Goal: Task Accomplishment & Management: Use online tool/utility

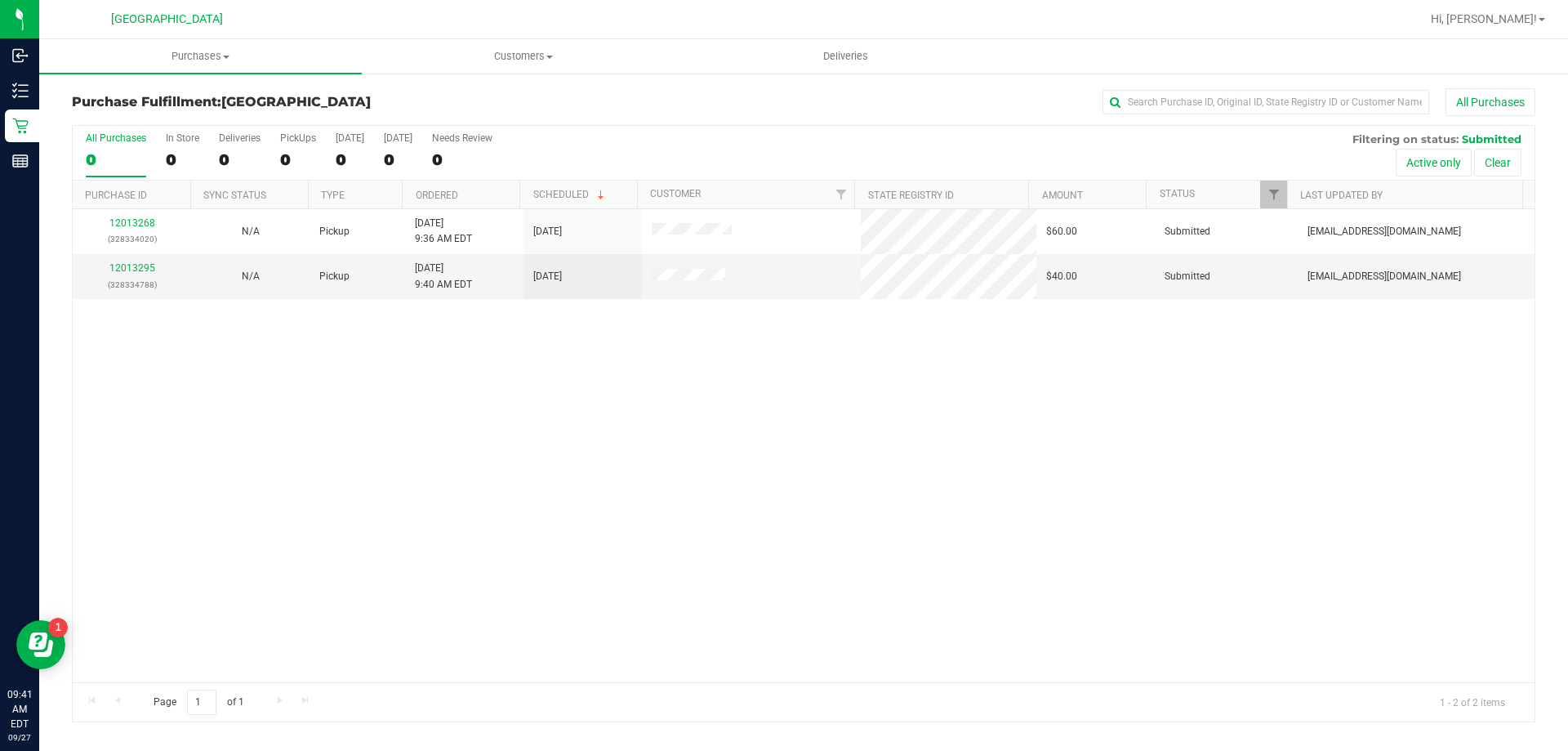
click at [121, 205] on th "Purchase ID" at bounding box center [131, 195] width 117 height 29
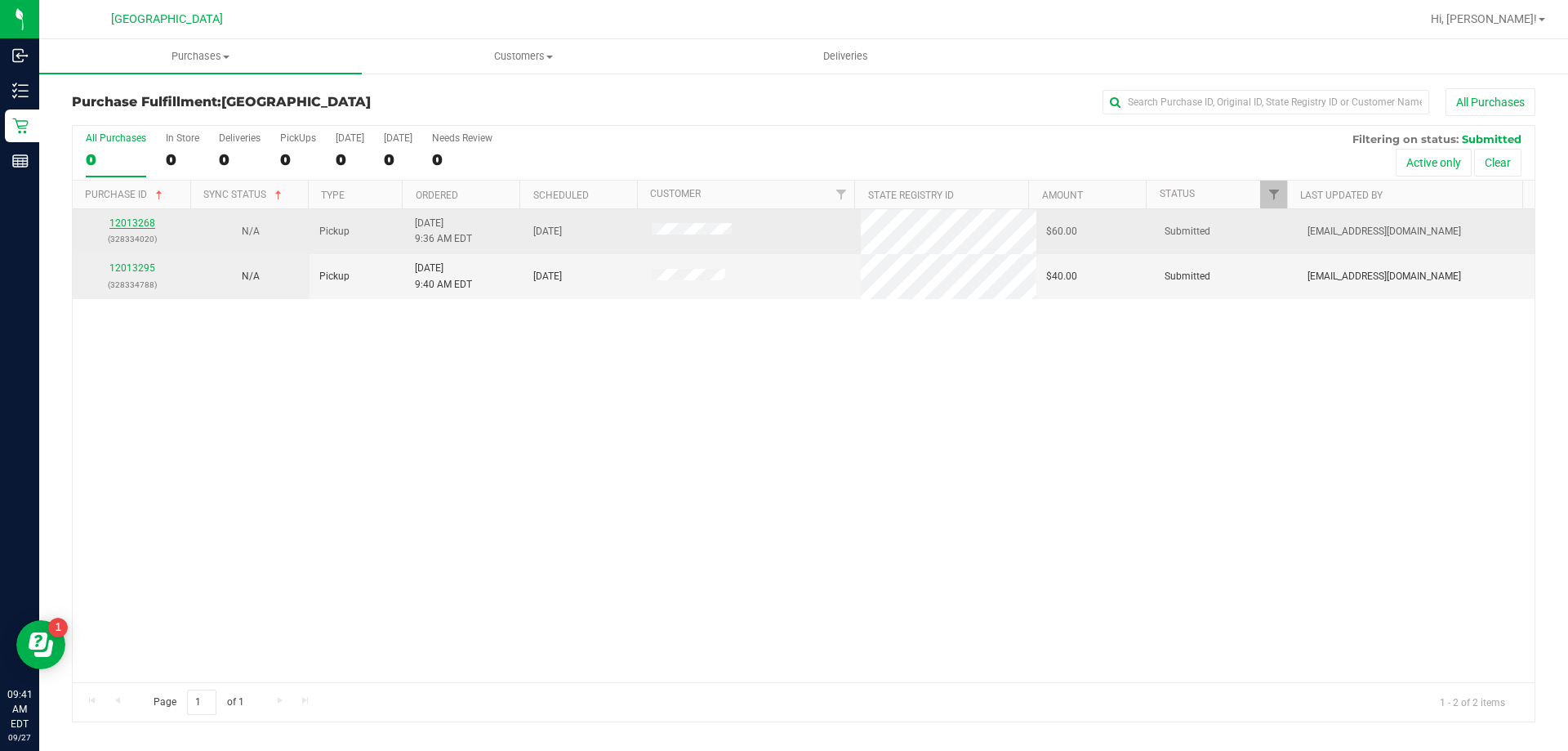
click at [132, 222] on link "12013268" at bounding box center [132, 224] width 46 height 12
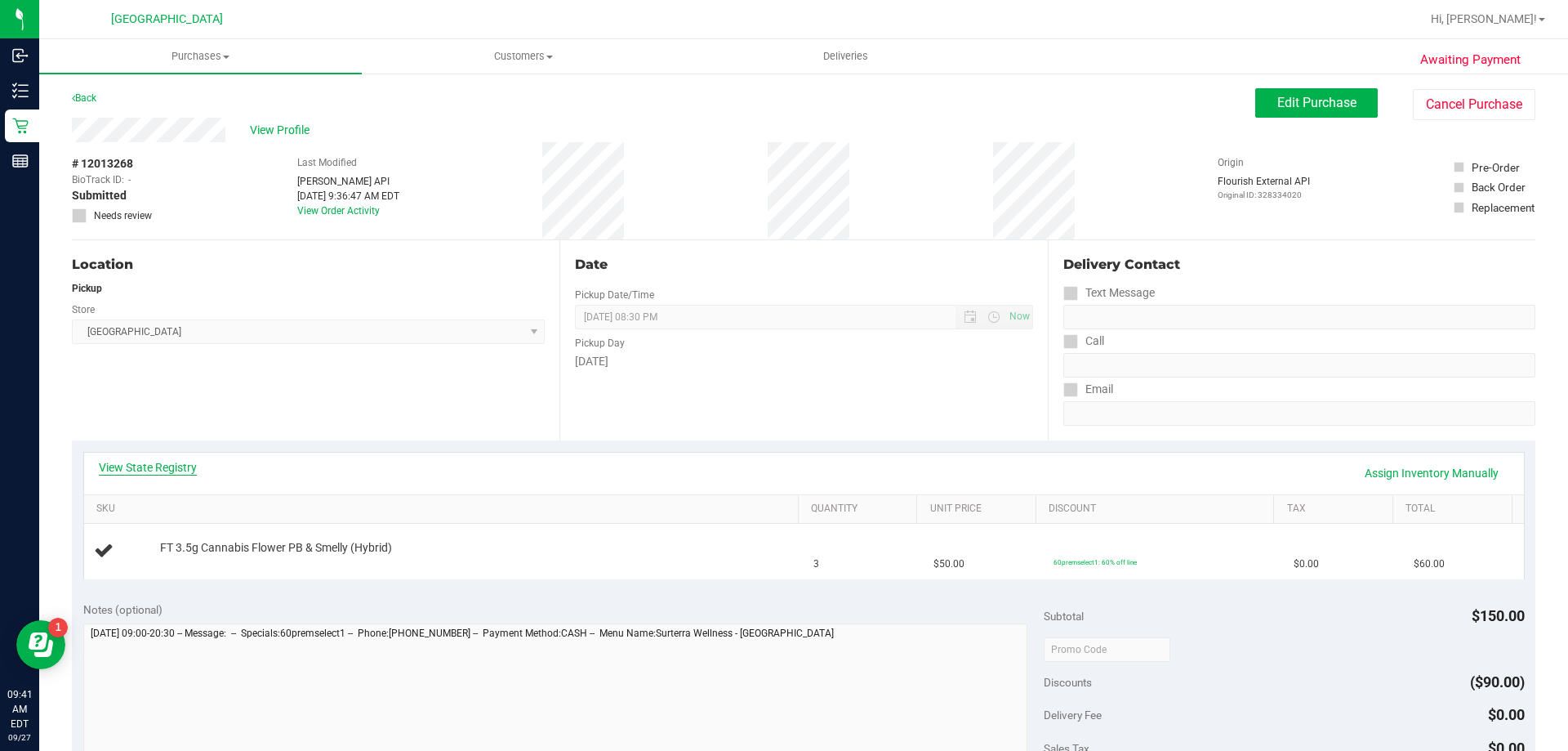
click at [130, 466] on link "View State Registry" at bounding box center [147, 468] width 98 height 16
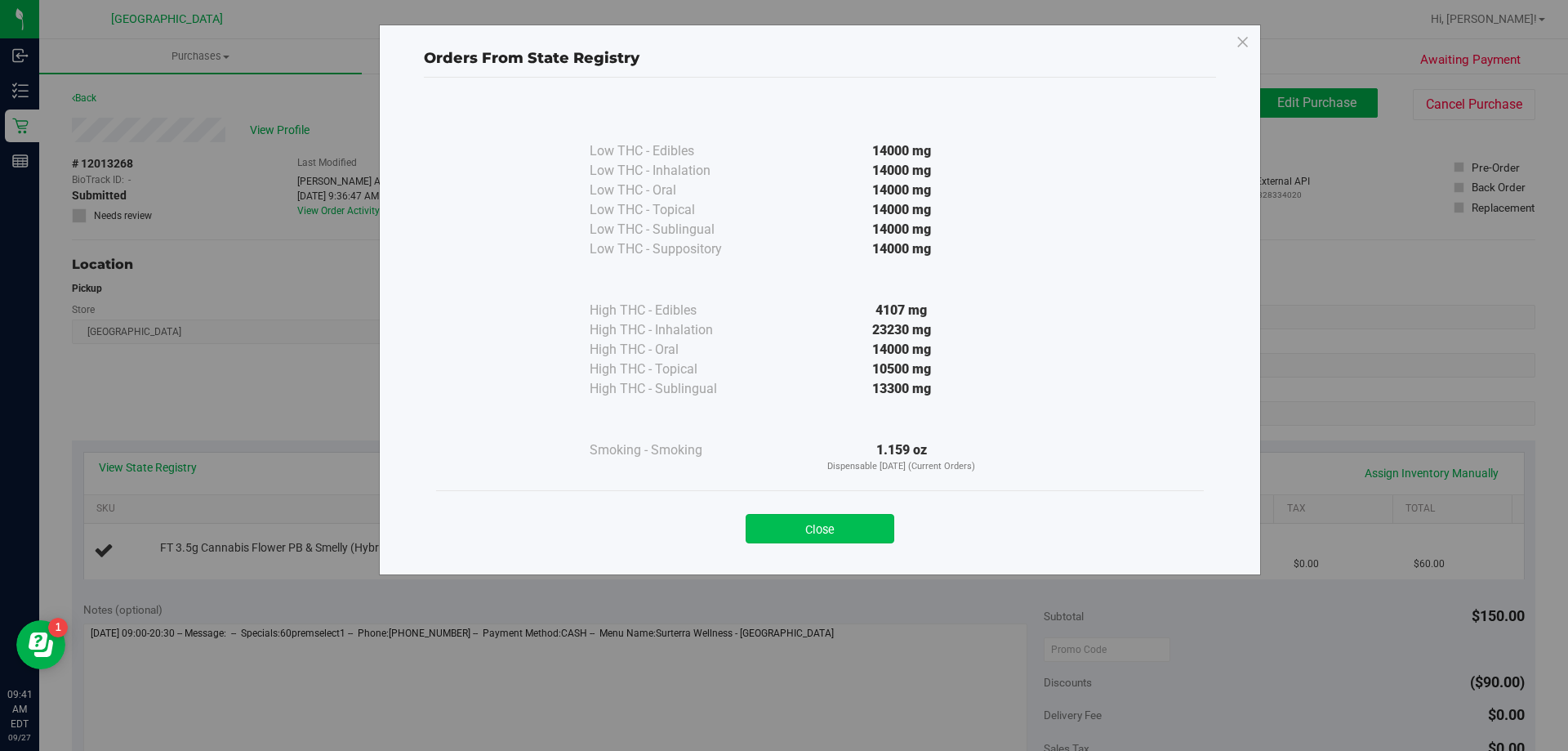
click at [801, 539] on button "Close" at bounding box center [820, 529] width 149 height 30
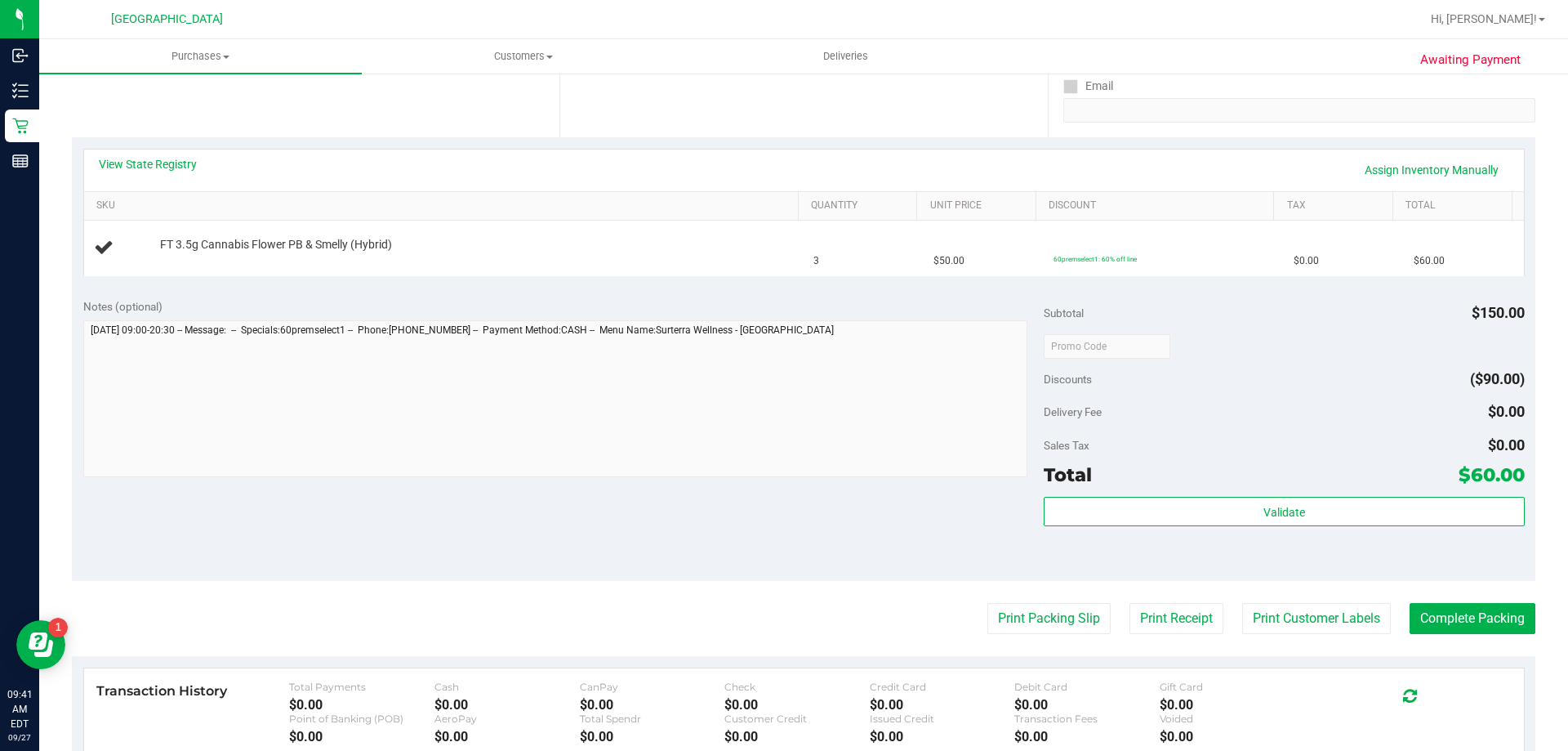
scroll to position [320, 0]
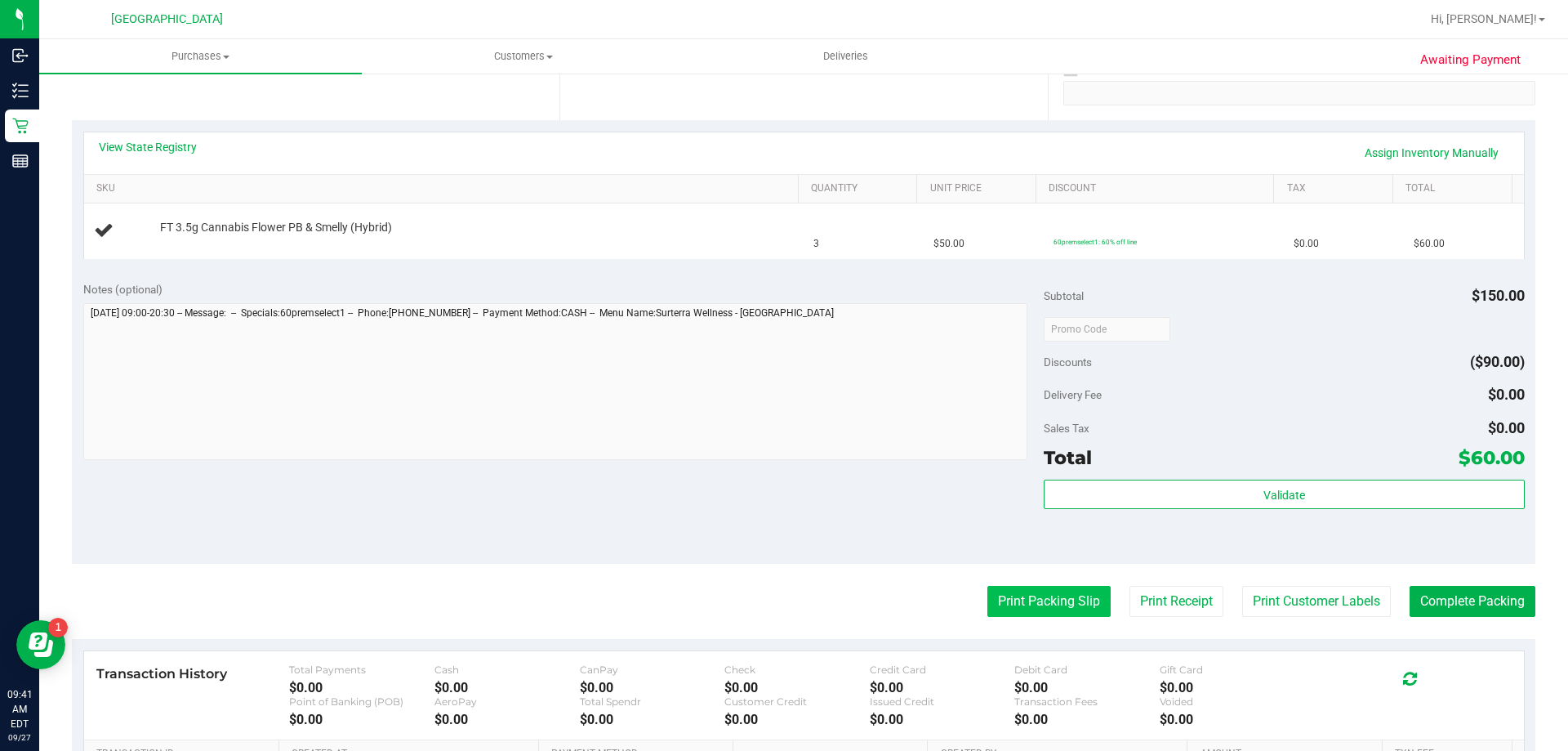
click at [1032, 606] on button "Print Packing Slip" at bounding box center [1049, 601] width 123 height 31
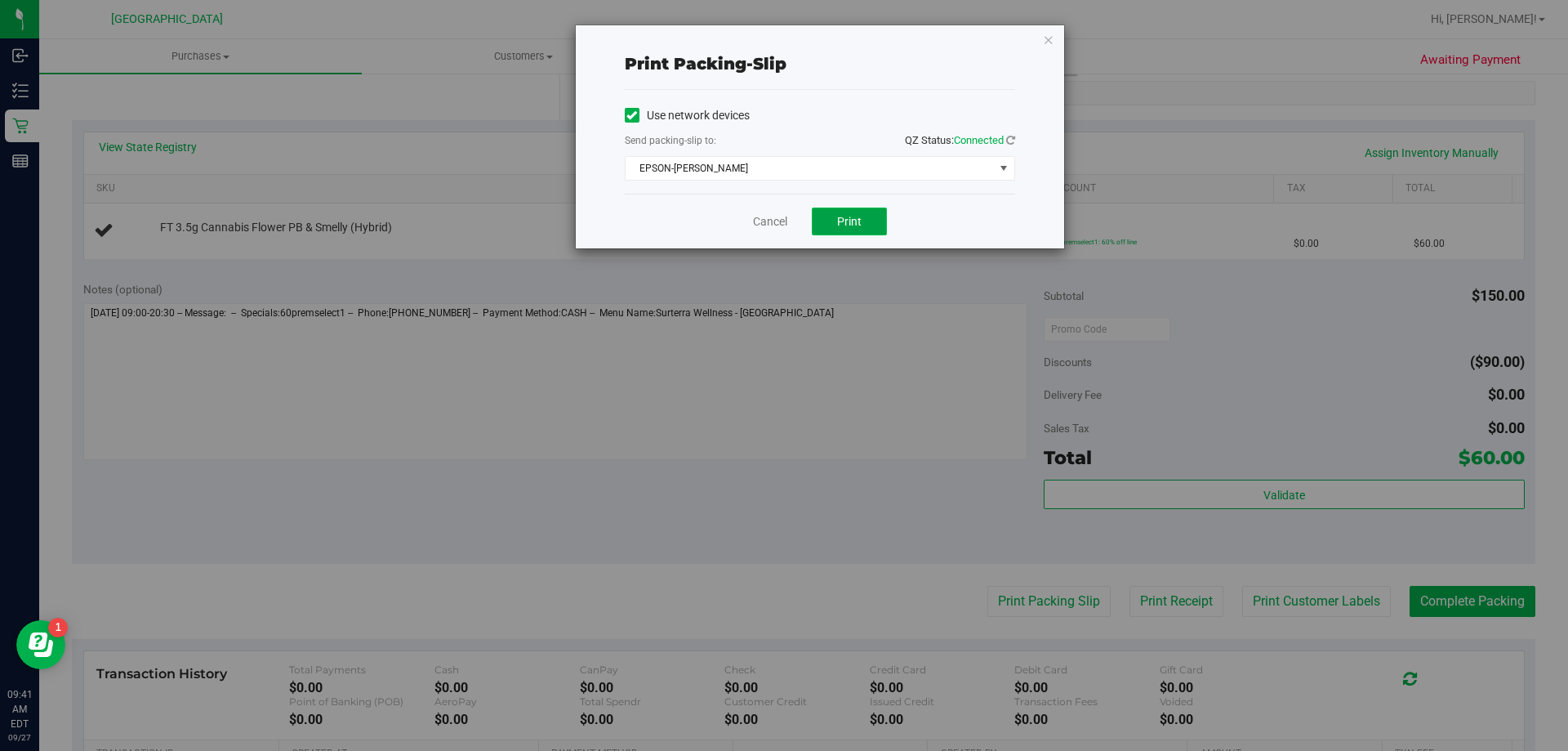
click at [868, 233] on button "Print" at bounding box center [850, 222] width 76 height 28
click at [771, 216] on link "Cancel" at bounding box center [770, 221] width 35 height 17
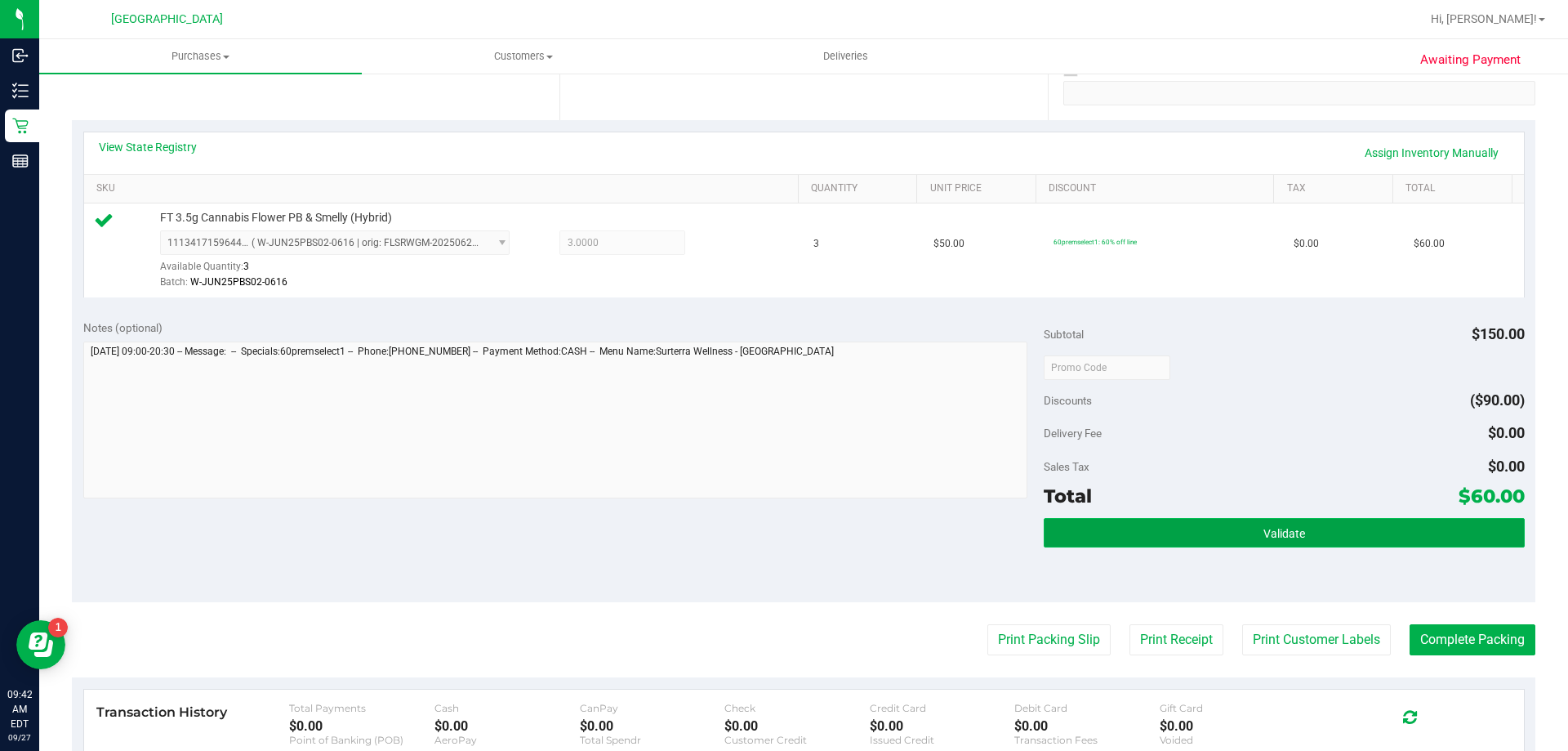
click at [1125, 533] on button "Validate" at bounding box center [1284, 533] width 480 height 30
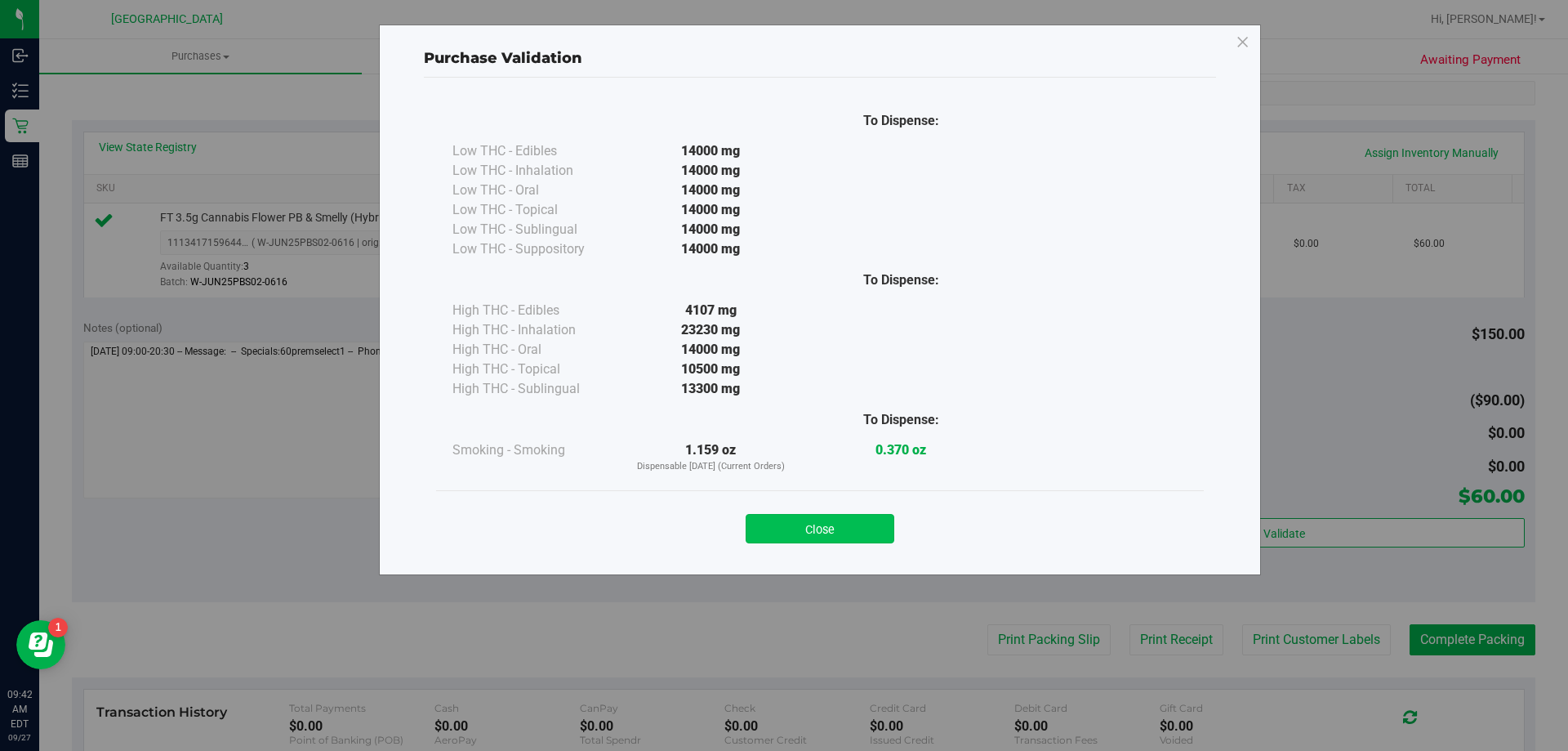
click at [810, 527] on button "Close" at bounding box center [820, 529] width 149 height 30
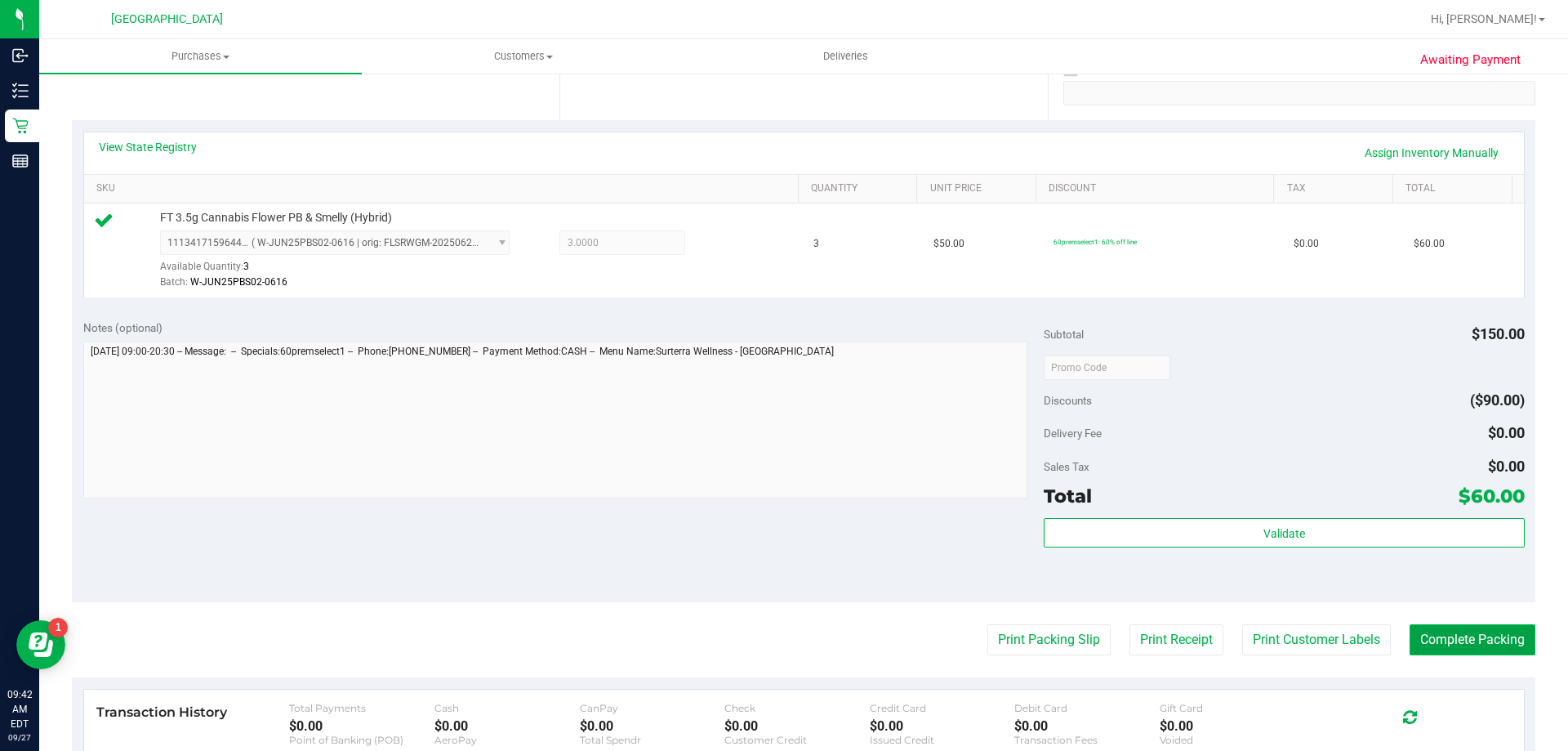
click at [1445, 637] on button "Complete Packing" at bounding box center [1473, 640] width 126 height 31
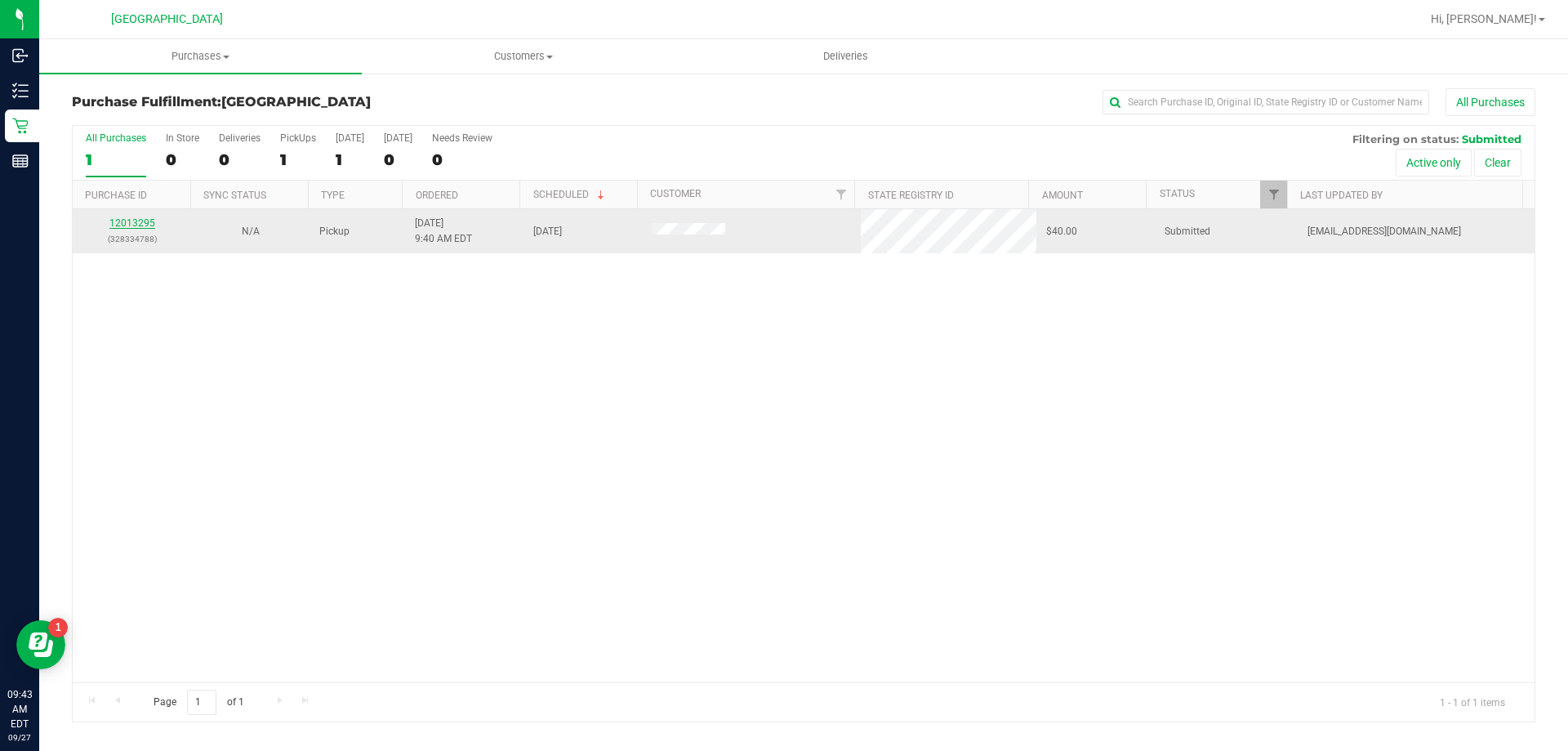
click at [118, 223] on link "12013295" at bounding box center [132, 224] width 46 height 12
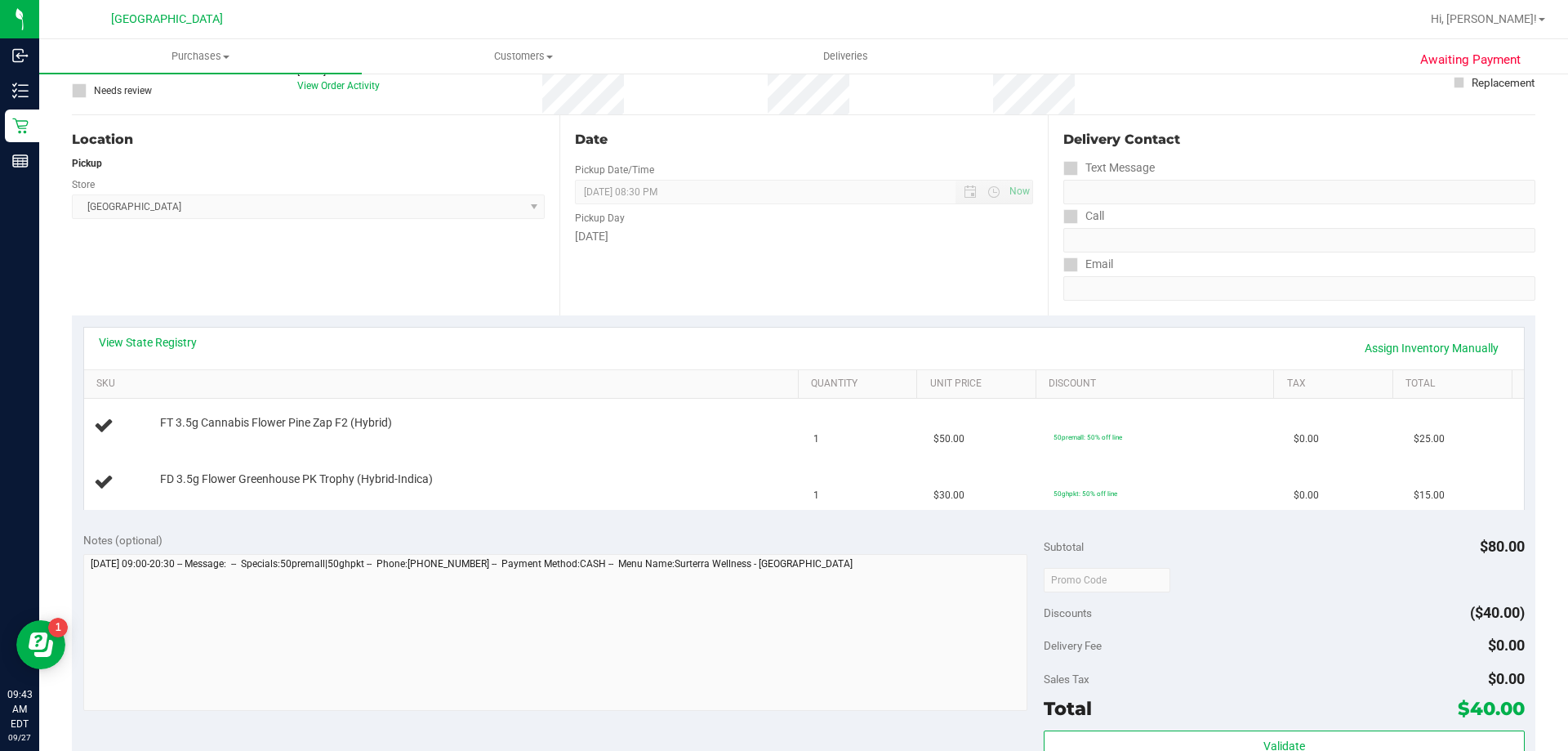
scroll to position [163, 0]
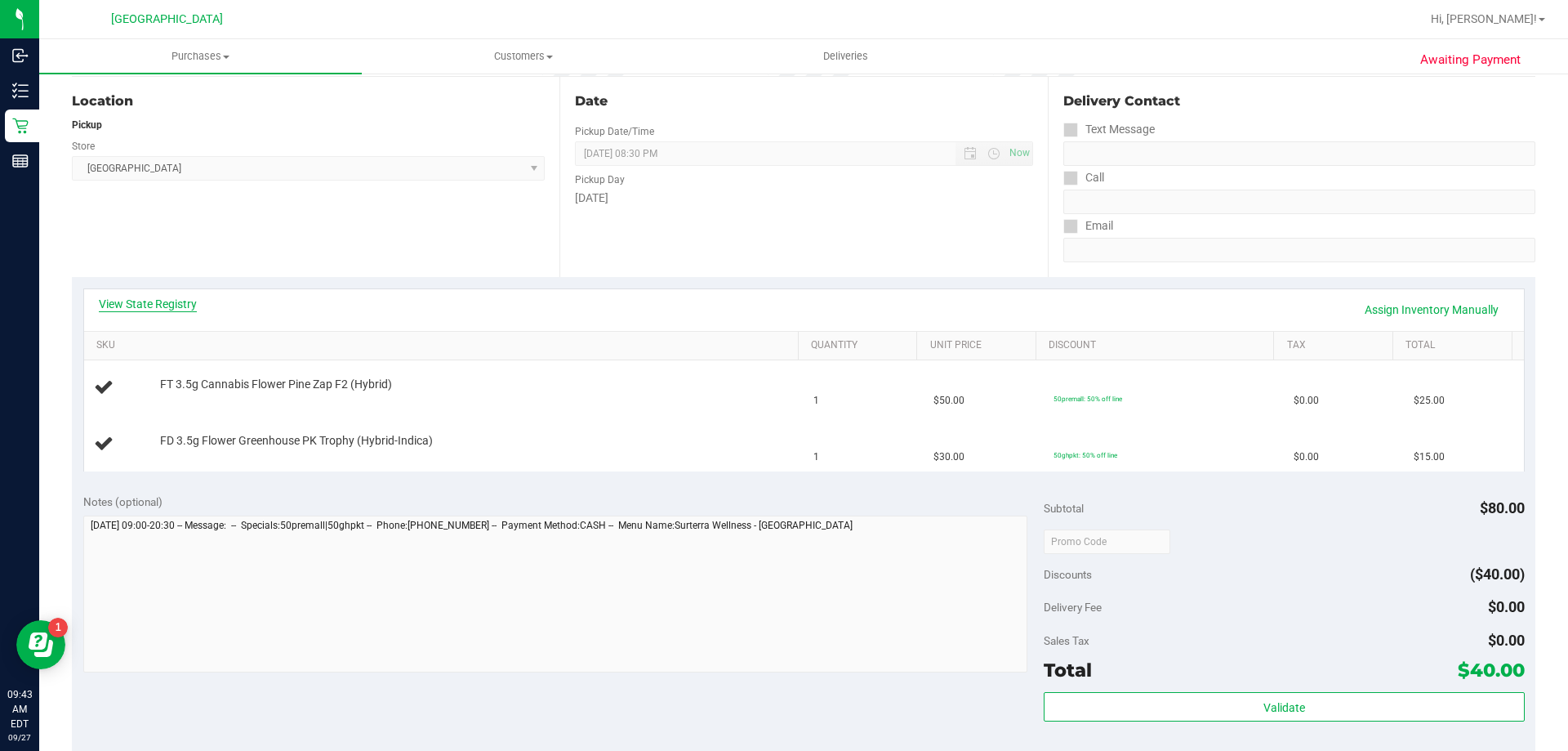
click at [153, 310] on link "View State Registry" at bounding box center [147, 303] width 98 height 16
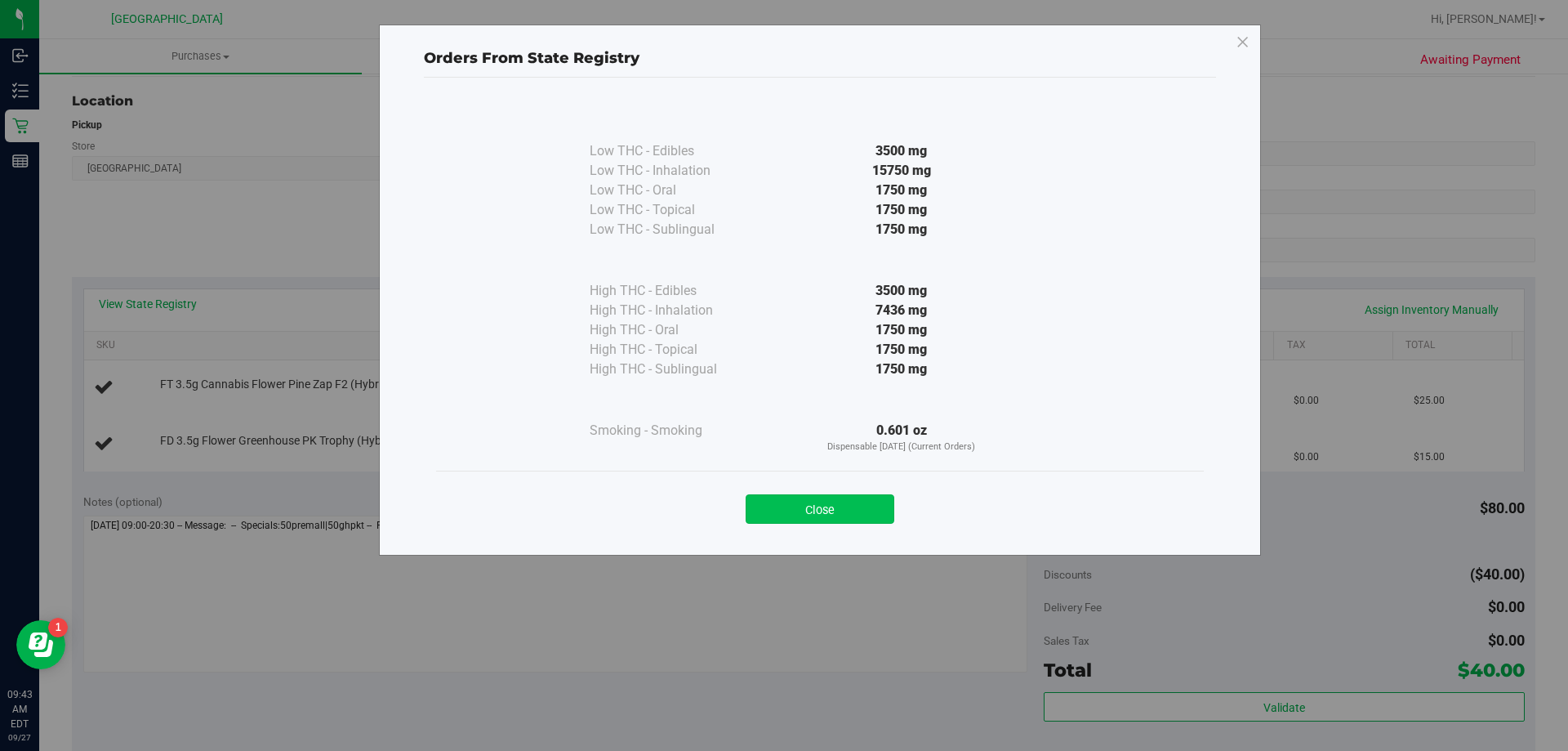
click at [817, 509] on button "Close" at bounding box center [820, 509] width 149 height 30
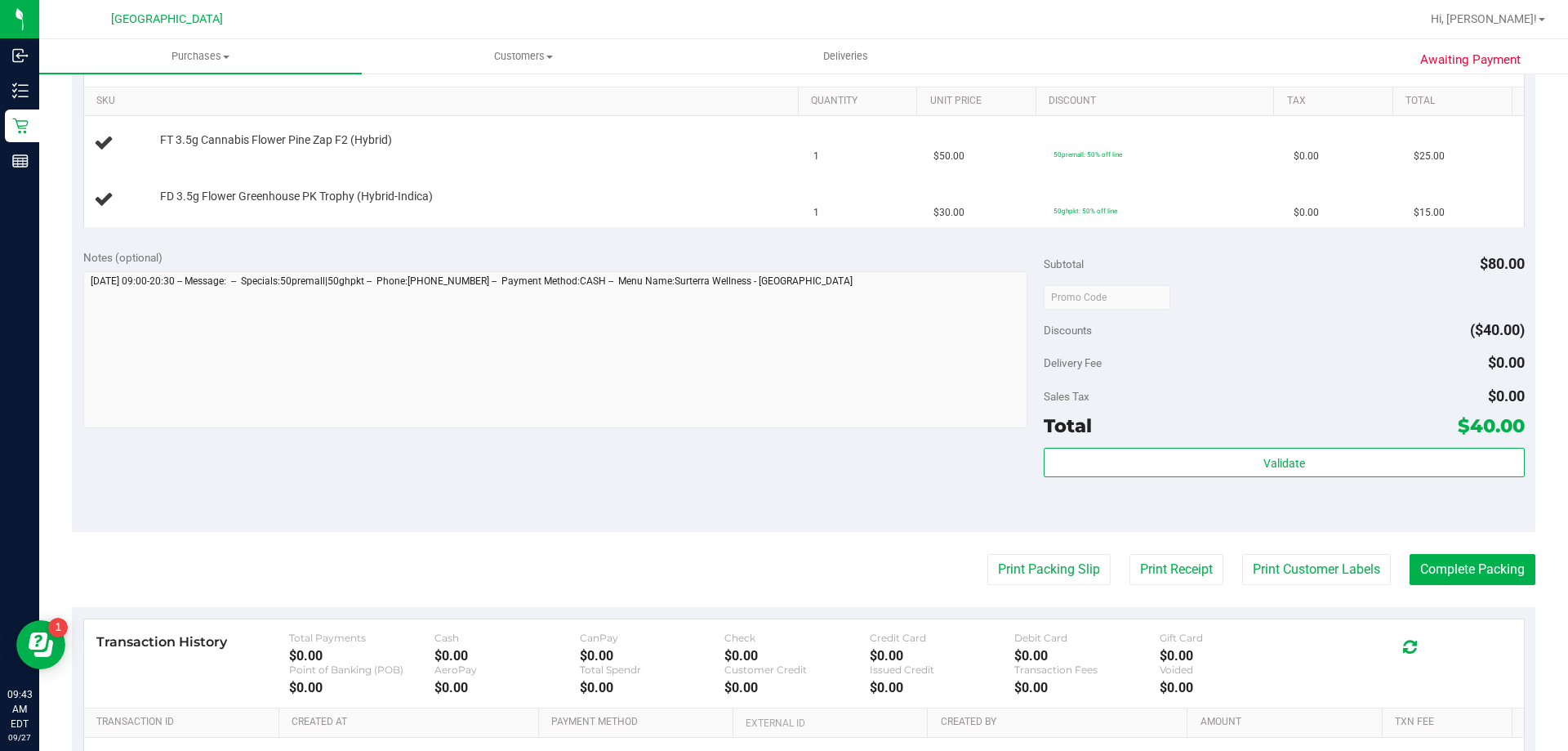
scroll to position [409, 0]
click at [1021, 579] on button "Print Packing Slip" at bounding box center [1049, 568] width 123 height 31
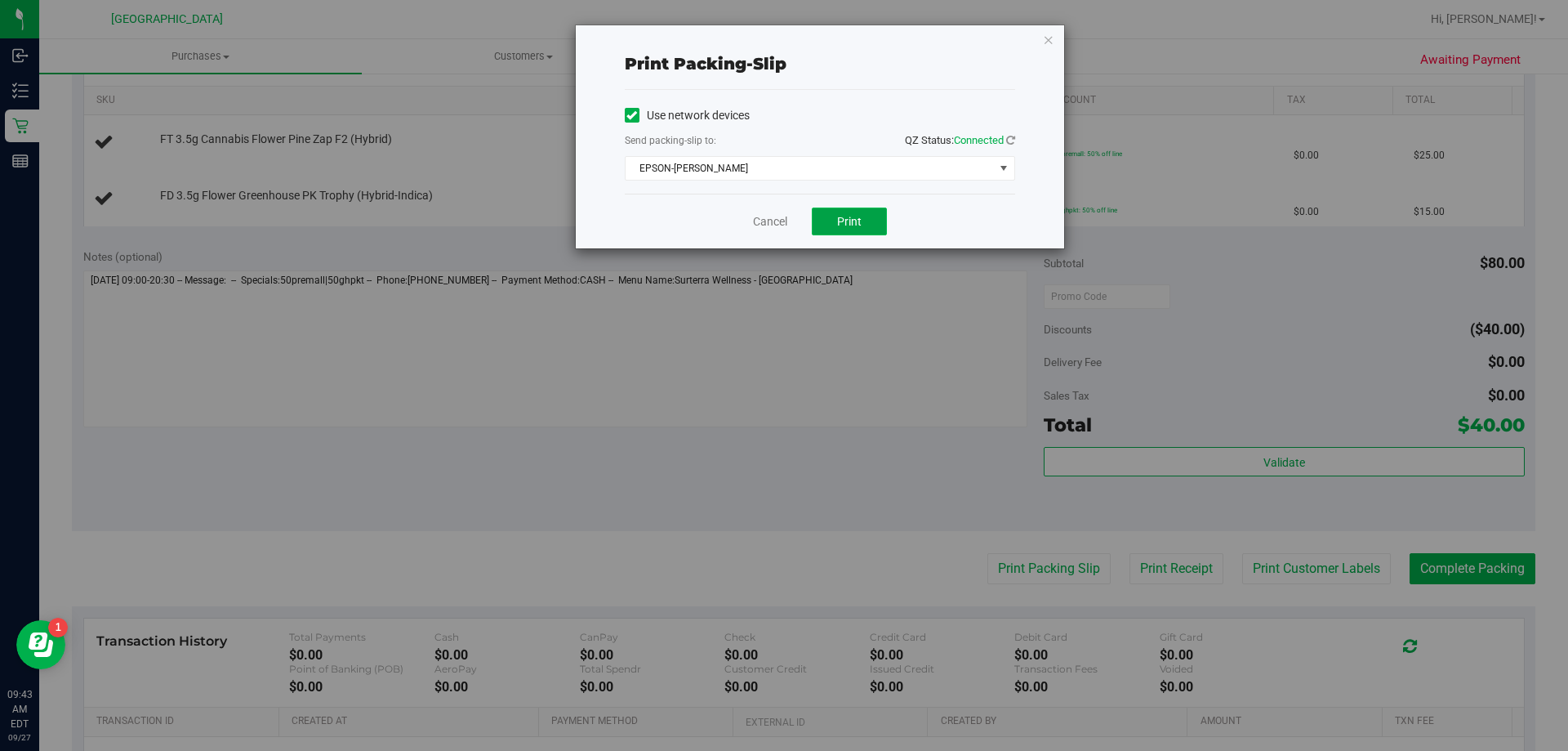
click at [846, 223] on span "Print" at bounding box center [849, 221] width 25 height 13
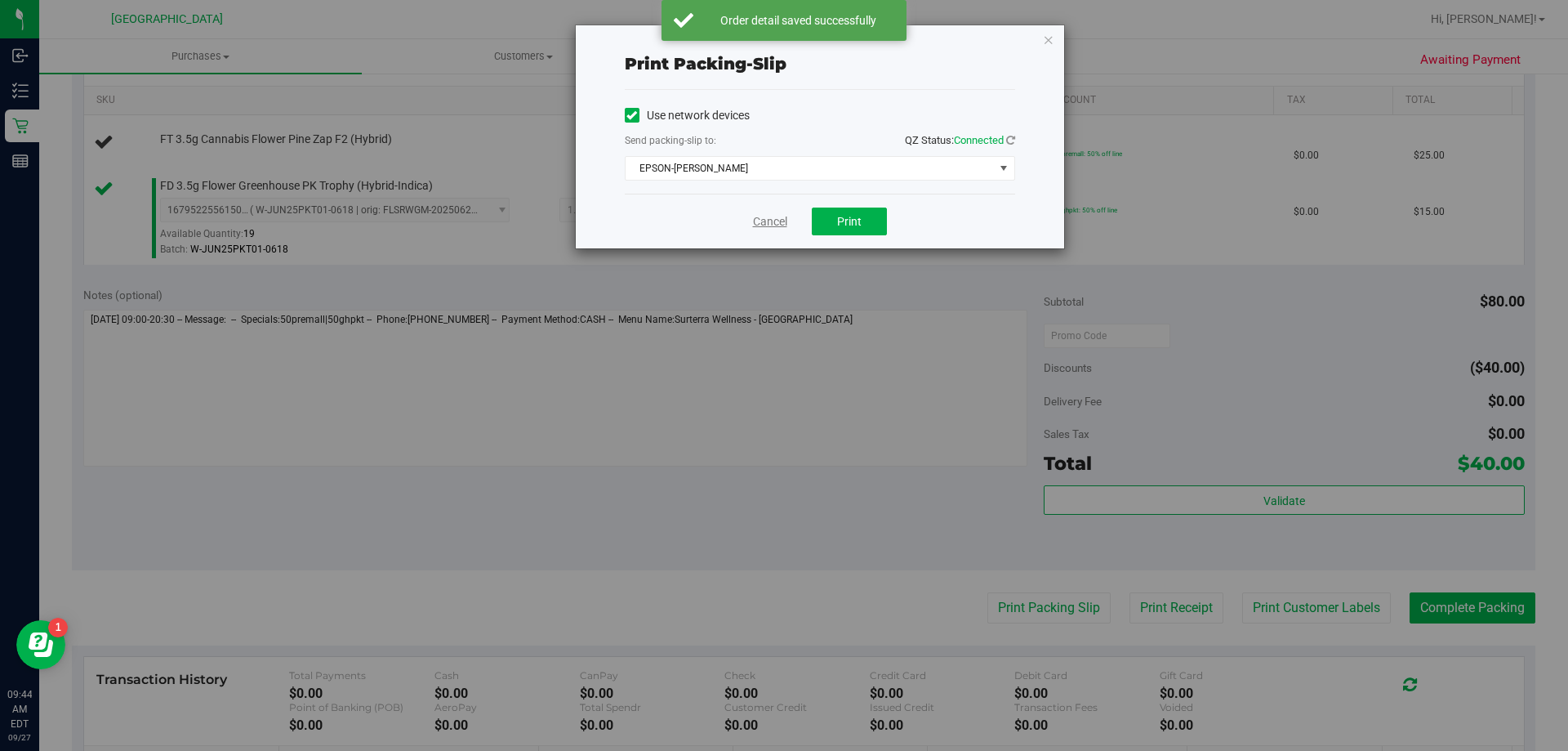
click at [758, 225] on link "Cancel" at bounding box center [770, 221] width 35 height 17
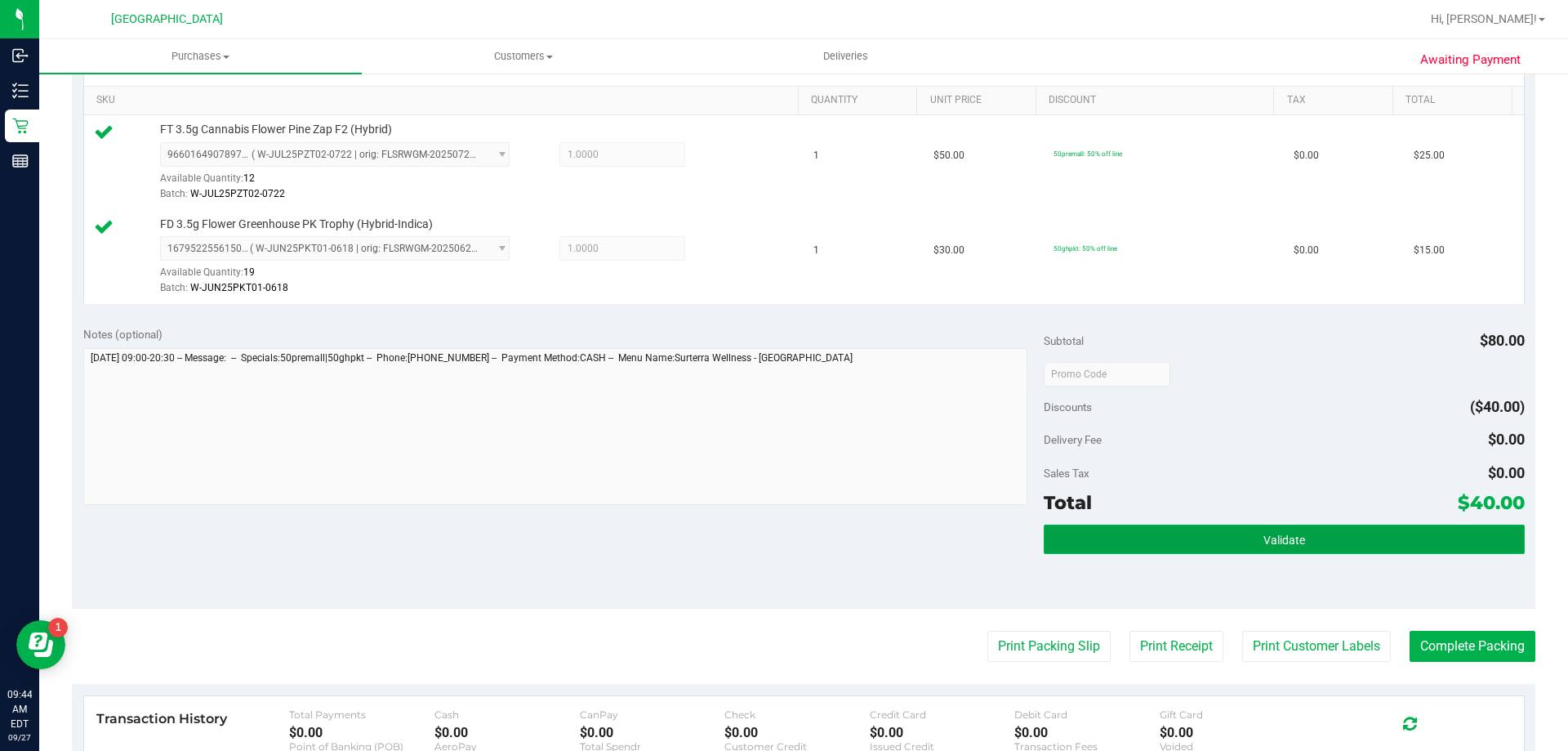
click at [1071, 533] on button "Validate" at bounding box center [1284, 539] width 480 height 30
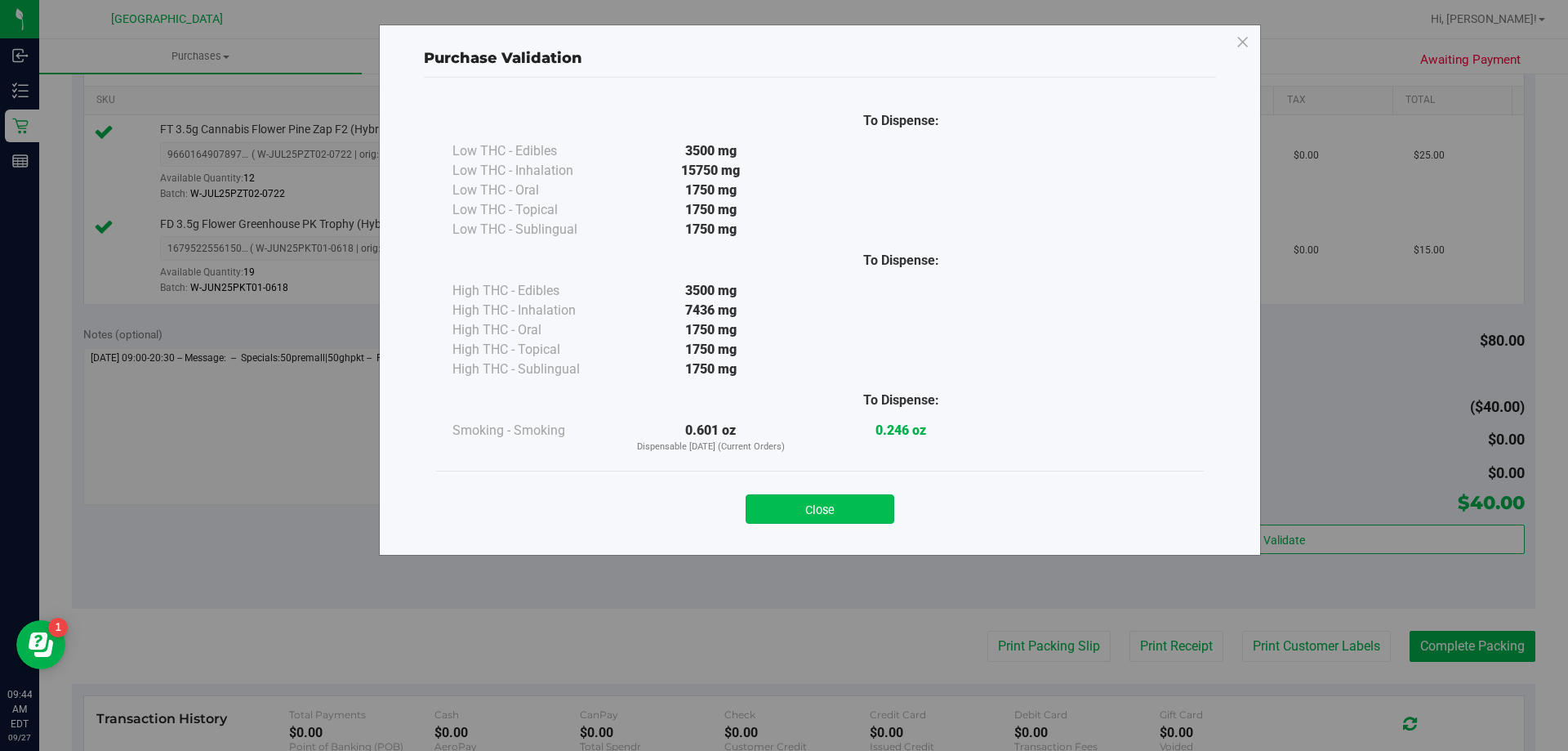
click at [804, 506] on button "Close" at bounding box center [820, 509] width 149 height 30
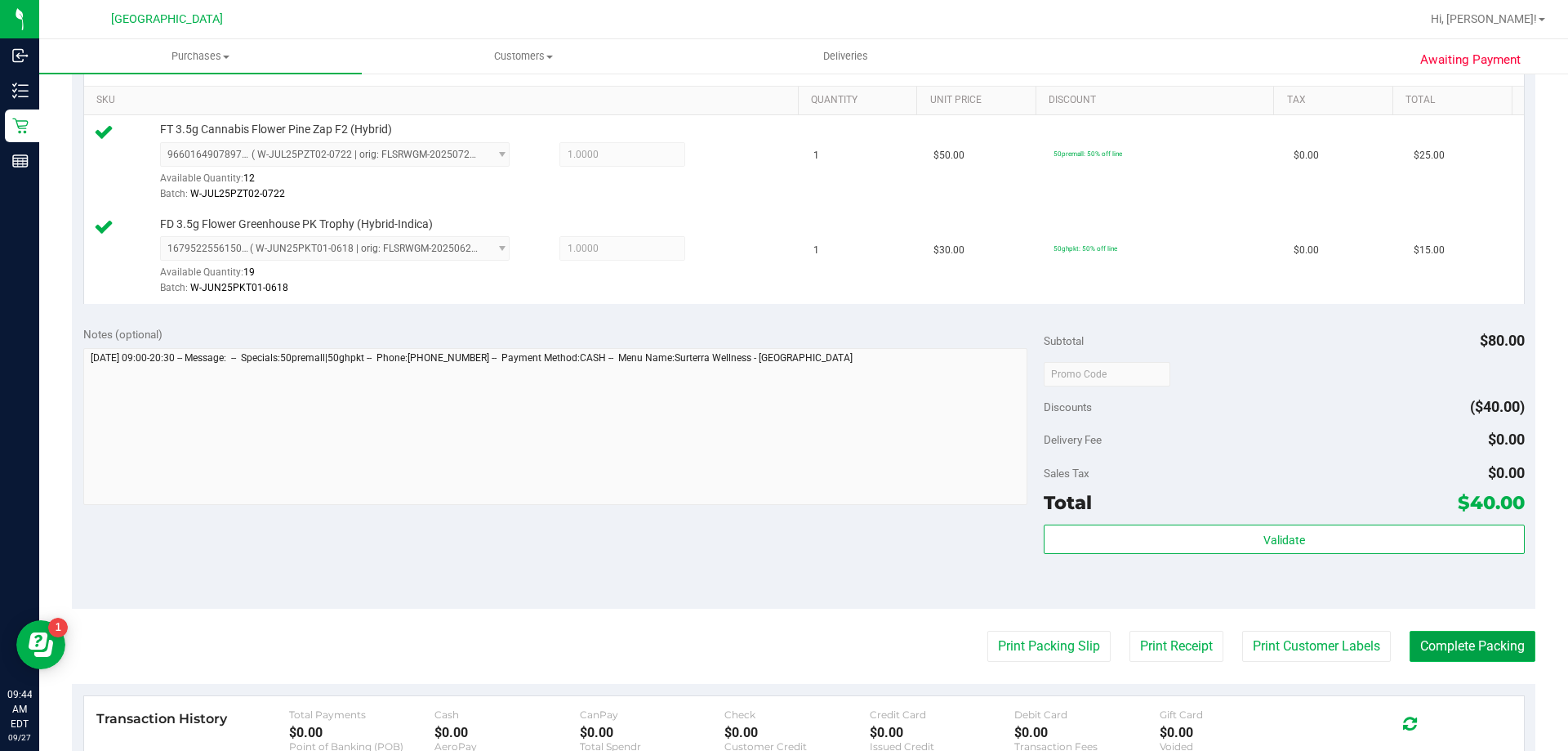
click at [1445, 650] on button "Complete Packing" at bounding box center [1473, 646] width 126 height 31
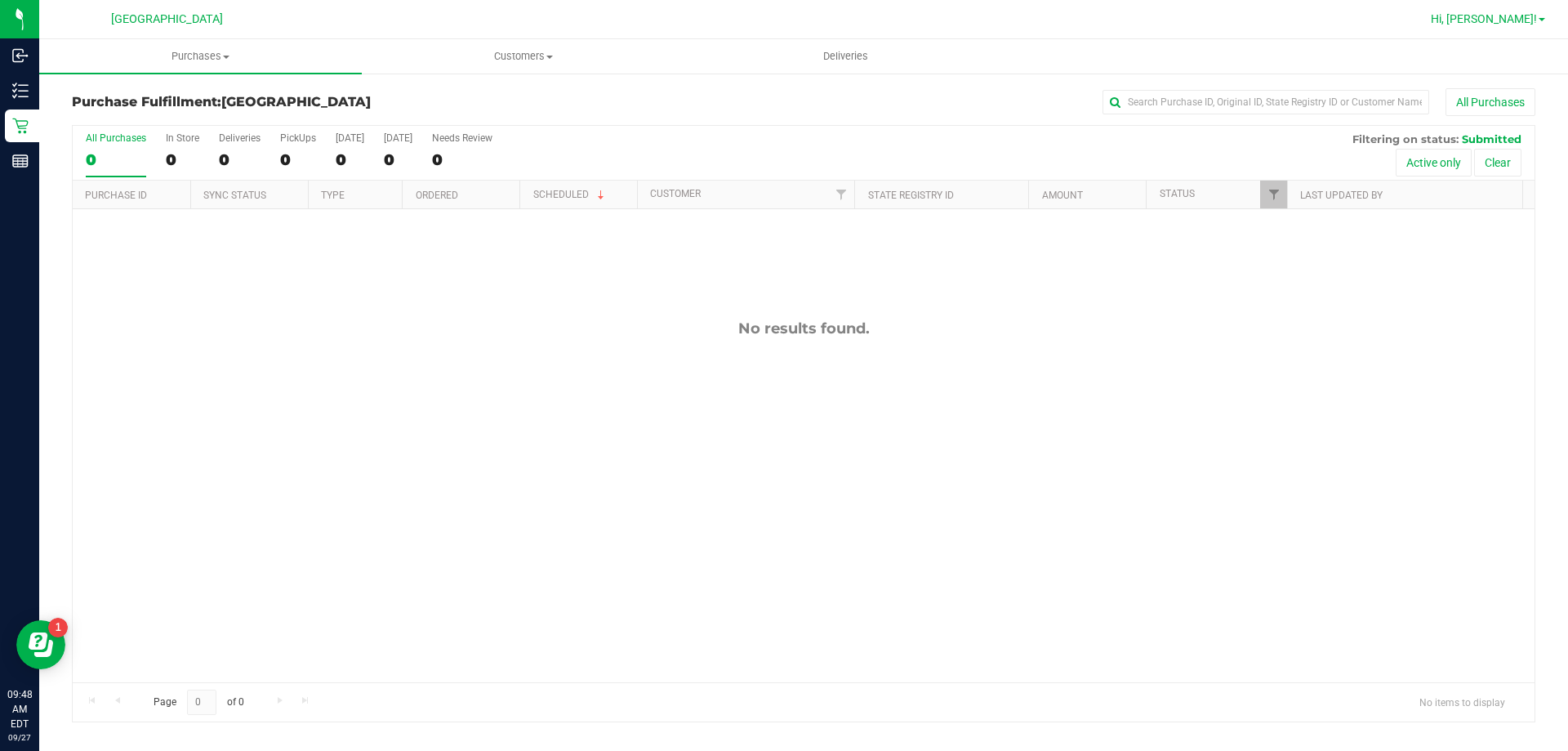
click at [1522, 23] on span "Hi, [PERSON_NAME]!" at bounding box center [1483, 18] width 106 height 13
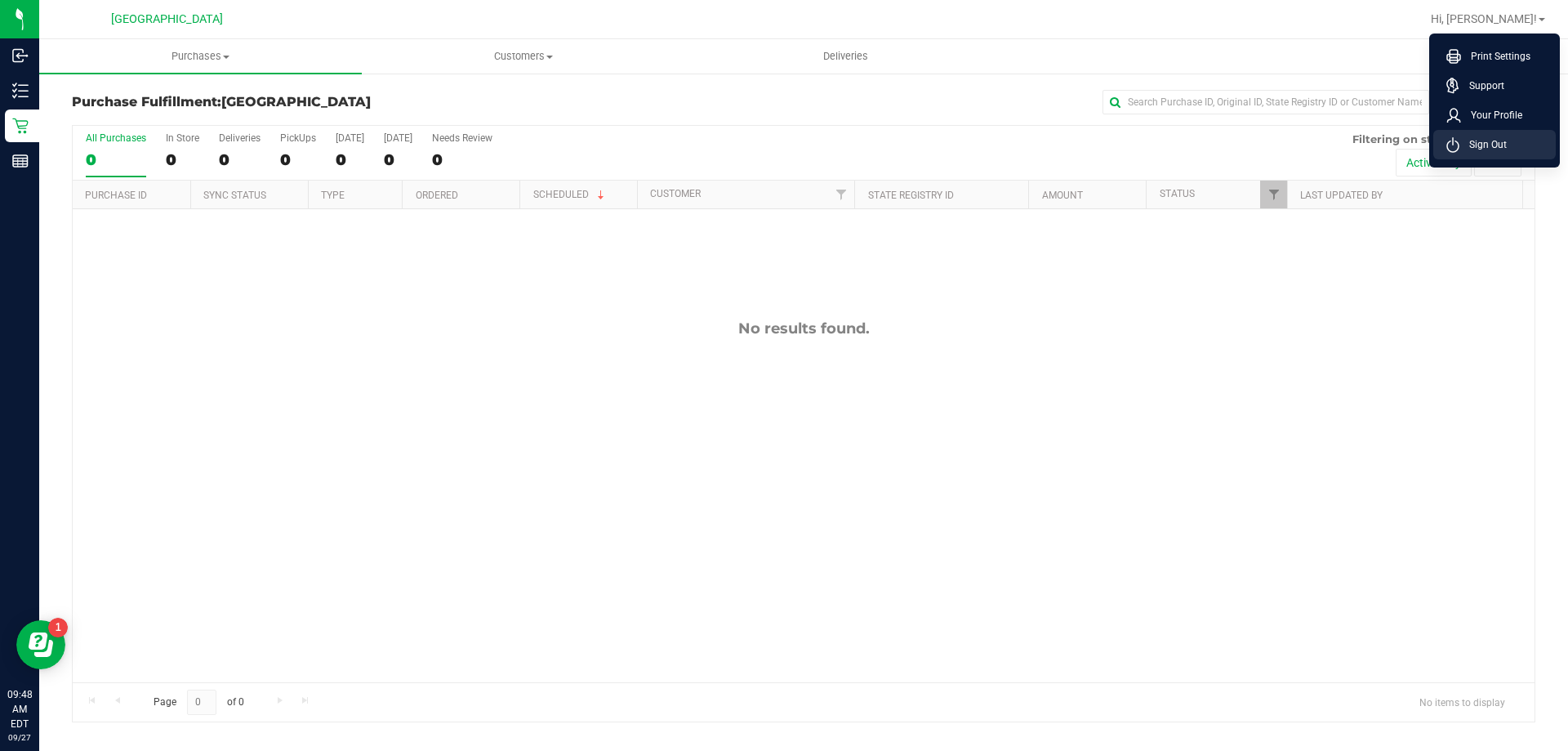
click at [1495, 140] on span "Sign Out" at bounding box center [1483, 144] width 48 height 16
